Goal: Task Accomplishment & Management: Use online tool/utility

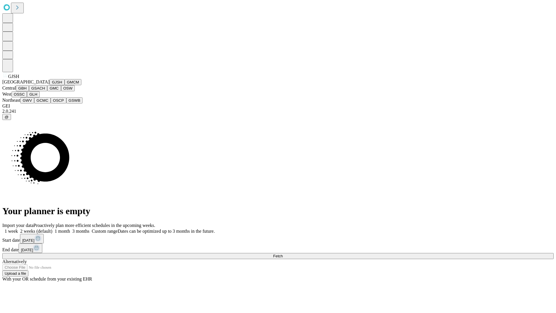
click at [50, 85] on button "GJSH" at bounding box center [57, 82] width 15 height 6
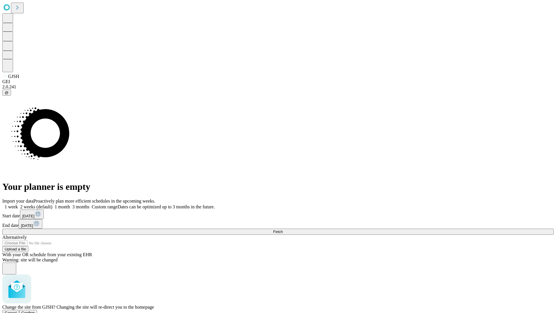
click at [35, 310] on span "Confirm" at bounding box center [28, 312] width 14 height 4
click at [18, 204] on label "1 week" at bounding box center [10, 206] width 16 height 5
click at [283, 229] on span "Fetch" at bounding box center [278, 231] width 10 height 4
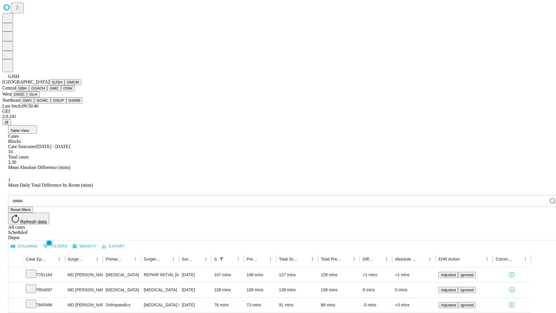
click at [65, 85] on button "GMCM" at bounding box center [73, 82] width 17 height 6
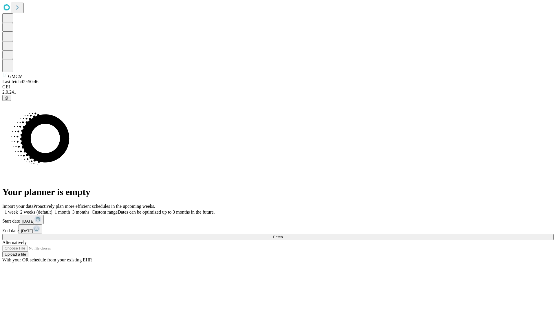
click at [18, 209] on label "1 week" at bounding box center [10, 211] width 16 height 5
click at [283, 235] on span "Fetch" at bounding box center [278, 237] width 10 height 4
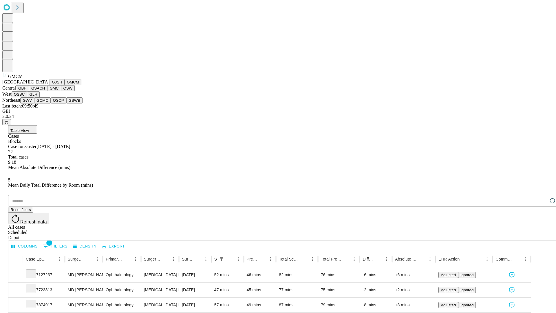
click at [29, 91] on button "GBH" at bounding box center [22, 88] width 13 height 6
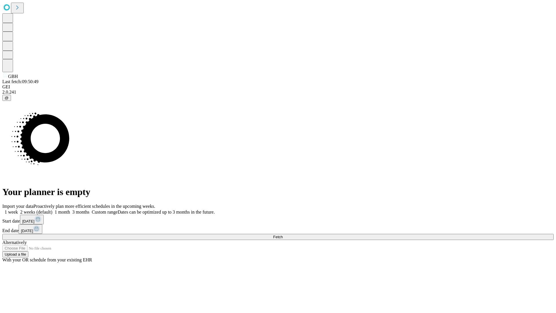
click at [18, 209] on label "1 week" at bounding box center [10, 211] width 16 height 5
click at [283, 235] on span "Fetch" at bounding box center [278, 237] width 10 height 4
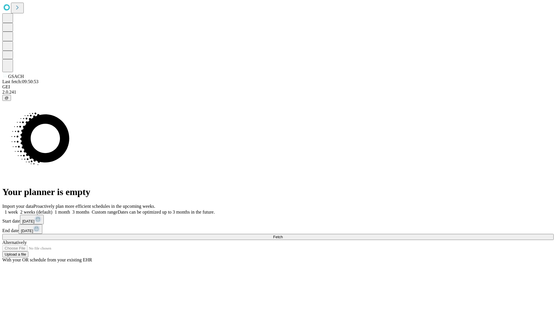
click at [283, 235] on span "Fetch" at bounding box center [278, 237] width 10 height 4
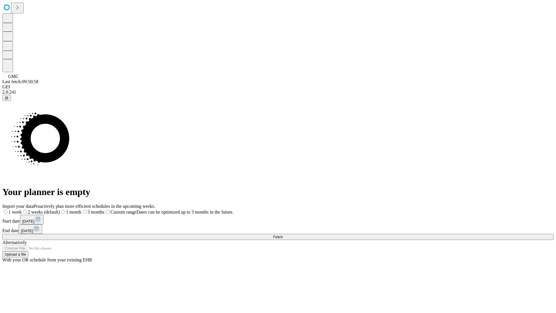
click at [22, 209] on label "1 week" at bounding box center [11, 211] width 19 height 5
click at [283, 235] on span "Fetch" at bounding box center [278, 237] width 10 height 4
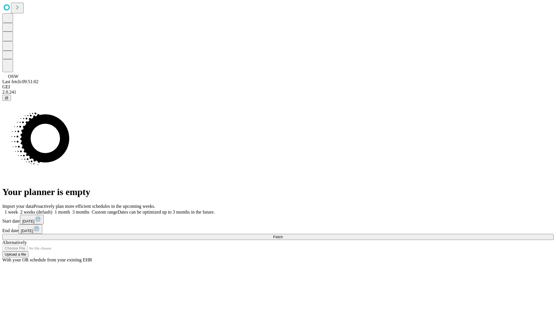
click at [283, 235] on span "Fetch" at bounding box center [278, 237] width 10 height 4
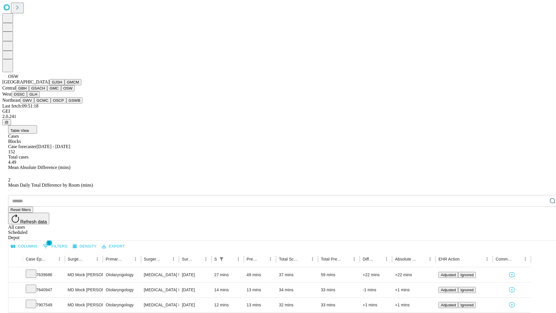
click at [27, 97] on button "OSSC" at bounding box center [20, 94] width 16 height 6
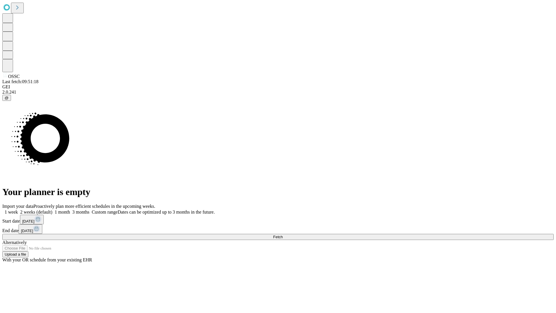
click at [18, 209] on label "1 week" at bounding box center [10, 211] width 16 height 5
click at [283, 235] on span "Fetch" at bounding box center [278, 237] width 10 height 4
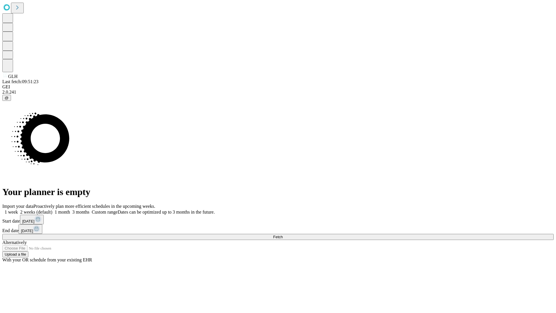
click at [18, 209] on label "1 week" at bounding box center [10, 211] width 16 height 5
click at [283, 235] on span "Fetch" at bounding box center [278, 237] width 10 height 4
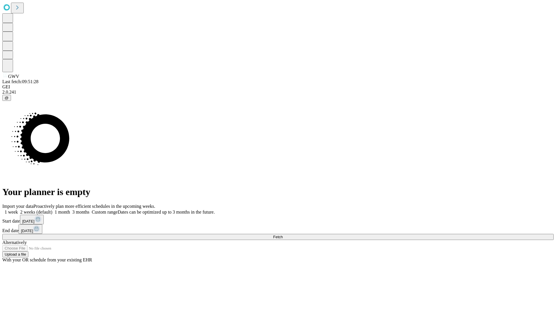
click at [18, 209] on label "1 week" at bounding box center [10, 211] width 16 height 5
click at [283, 235] on span "Fetch" at bounding box center [278, 237] width 10 height 4
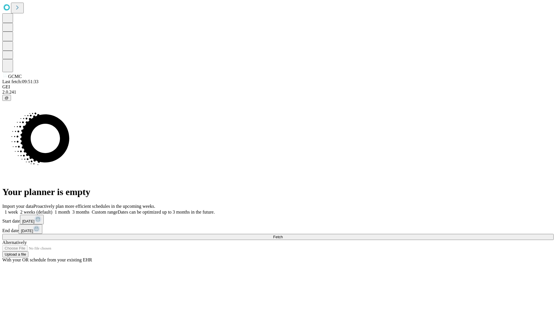
click at [18, 209] on label "1 week" at bounding box center [10, 211] width 16 height 5
click at [283, 235] on span "Fetch" at bounding box center [278, 237] width 10 height 4
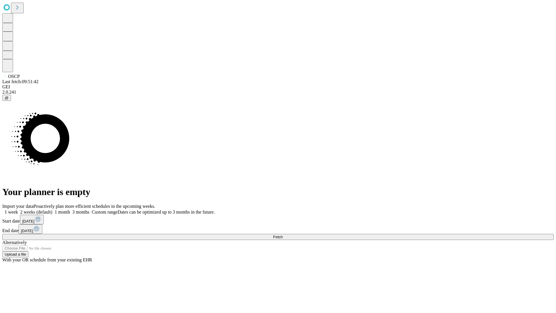
click at [18, 209] on label "1 week" at bounding box center [10, 211] width 16 height 5
click at [283, 235] on span "Fetch" at bounding box center [278, 237] width 10 height 4
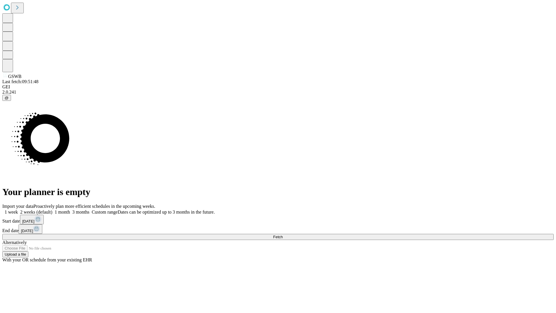
click at [18, 209] on label "1 week" at bounding box center [10, 211] width 16 height 5
click at [283, 235] on span "Fetch" at bounding box center [278, 237] width 10 height 4
